Goal: Task Accomplishment & Management: Manage account settings

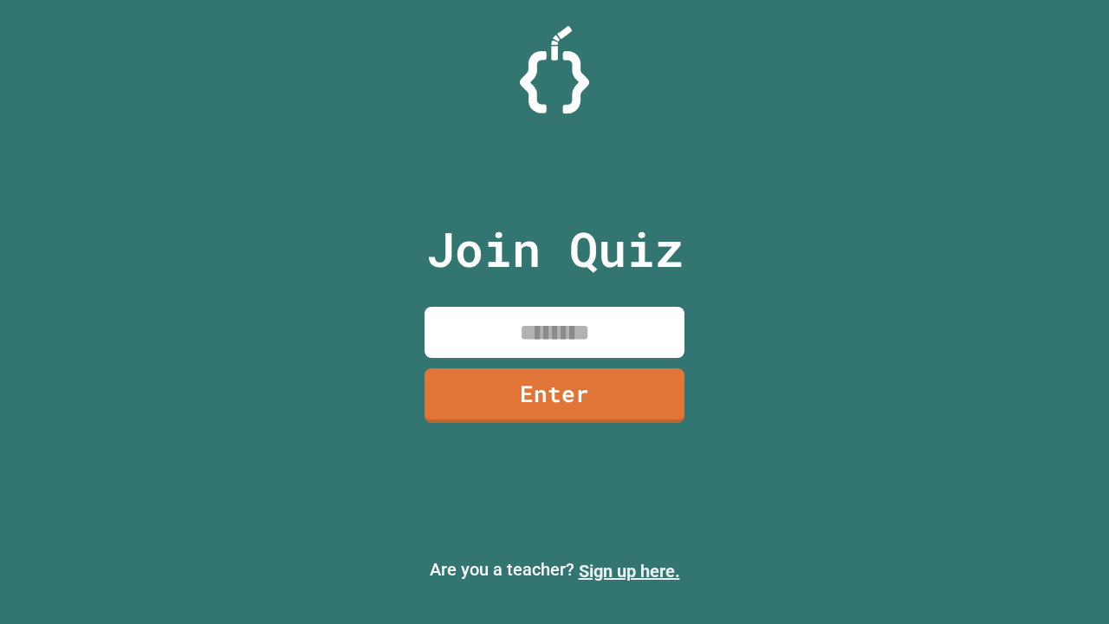
click at [629, 571] on link "Sign up here." at bounding box center [629, 570] width 101 height 21
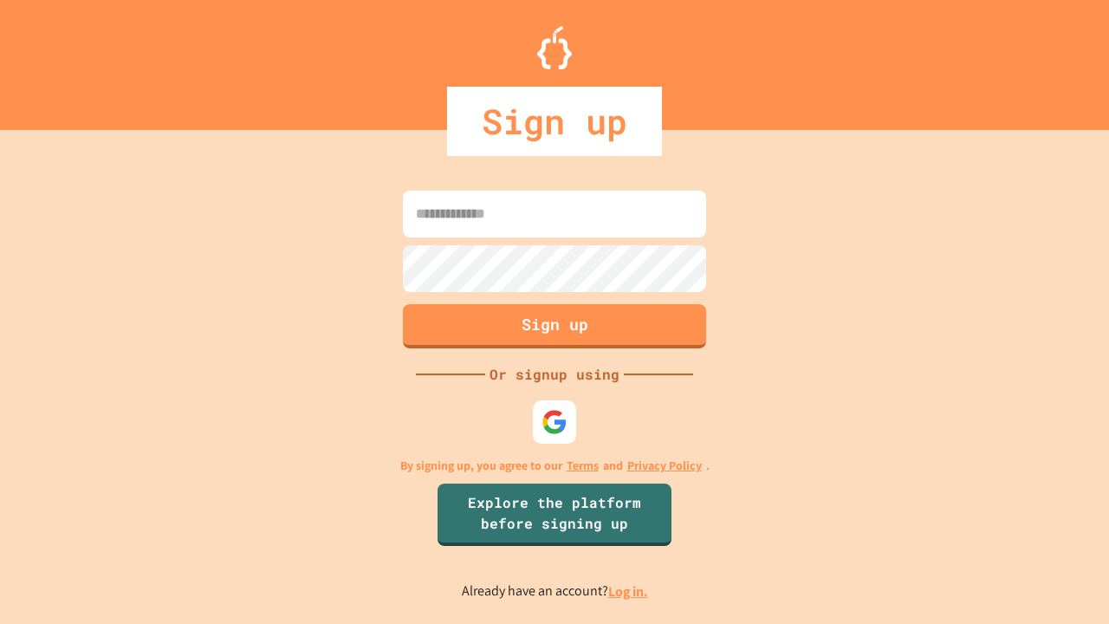
click at [629, 591] on link "Log in." at bounding box center [628, 591] width 40 height 18
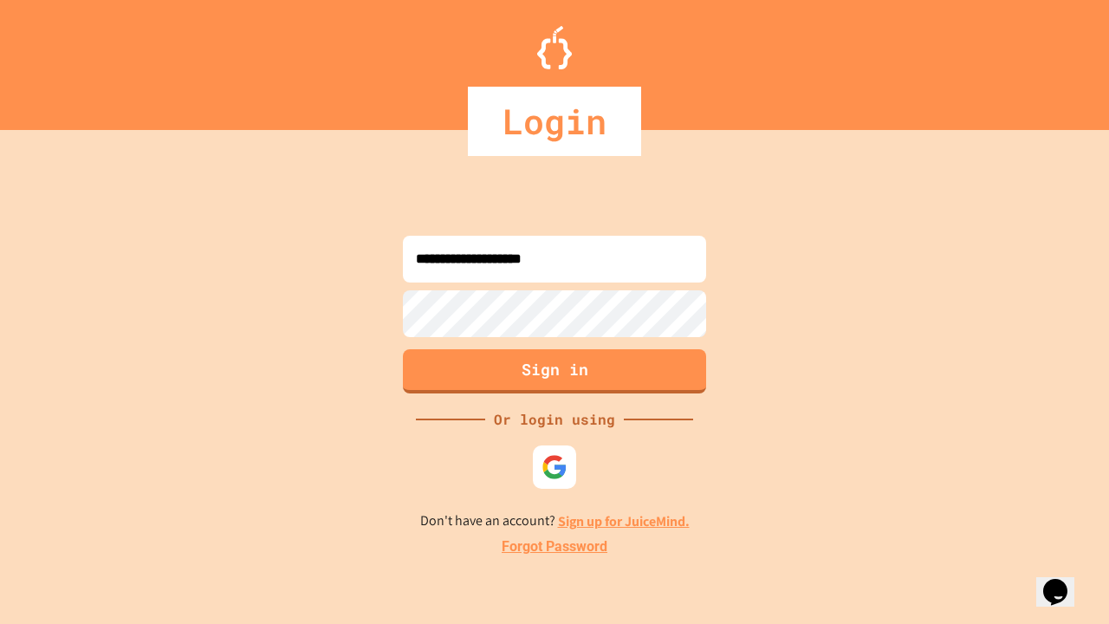
type input "**********"
